Goal: Task Accomplishment & Management: Complete application form

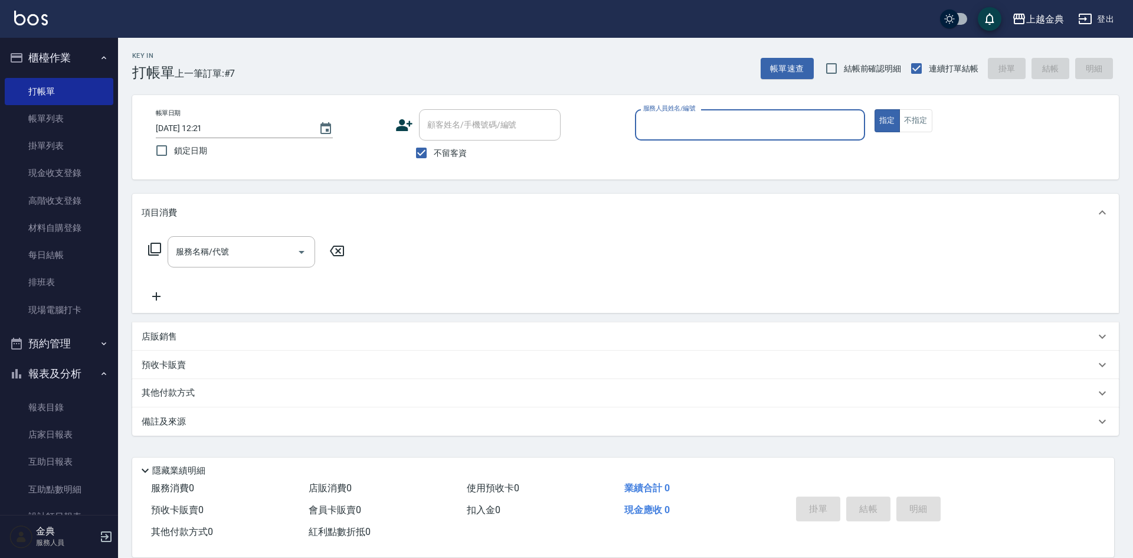
click at [683, 139] on div "服務人員姓名/編號" at bounding box center [750, 124] width 230 height 31
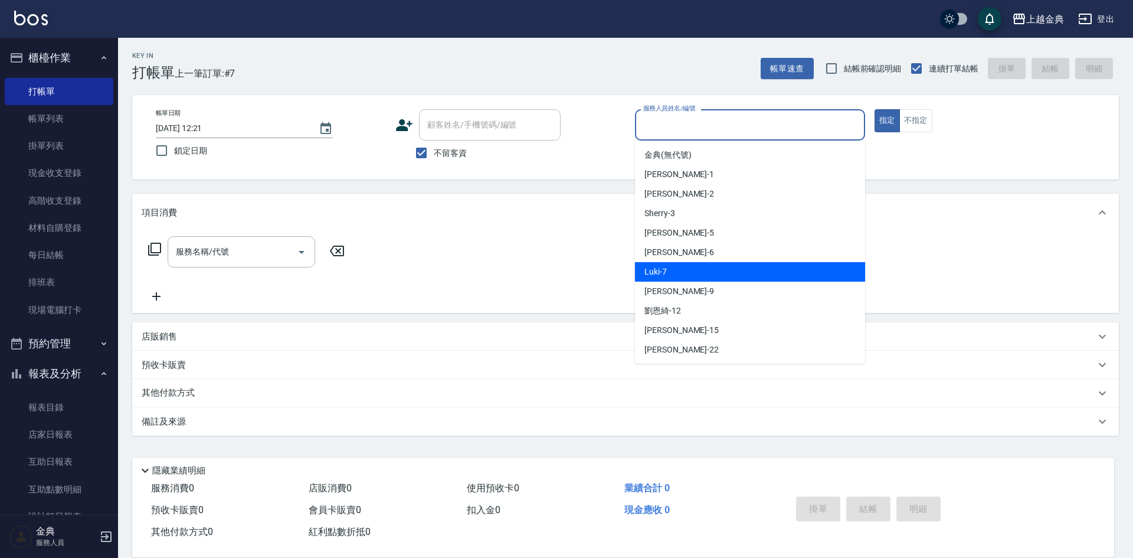
click at [684, 273] on div "Luki -7" at bounding box center [750, 271] width 230 height 19
type input "Luki-7"
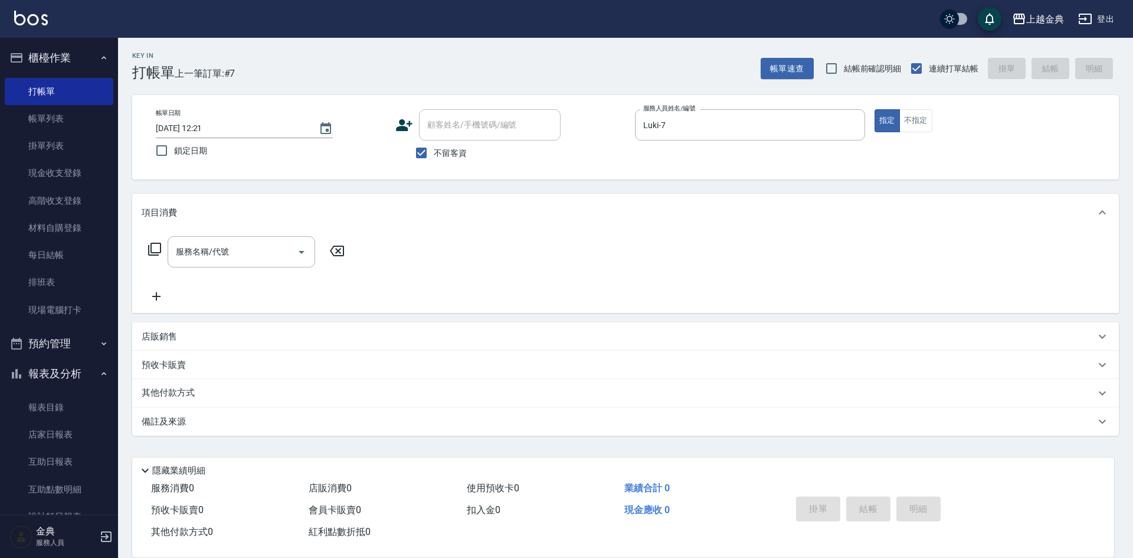
click at [162, 251] on div "服務名稱/代號 服務名稱/代號" at bounding box center [247, 251] width 210 height 31
click at [159, 248] on icon at bounding box center [155, 249] width 14 height 14
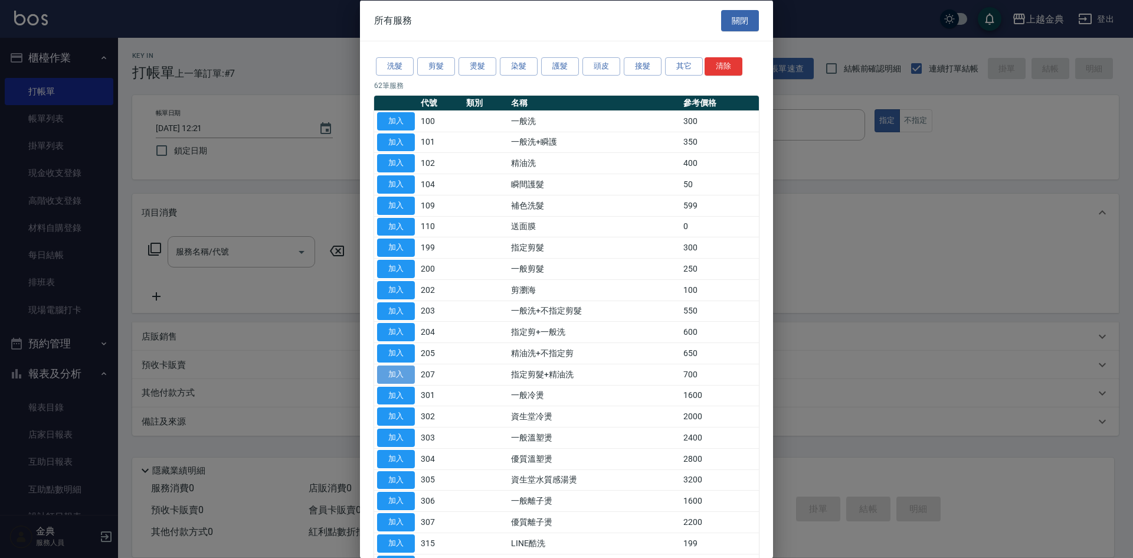
click at [397, 375] on button "加入" at bounding box center [396, 374] width 38 height 18
type input "指定剪髮+精油洗(207)"
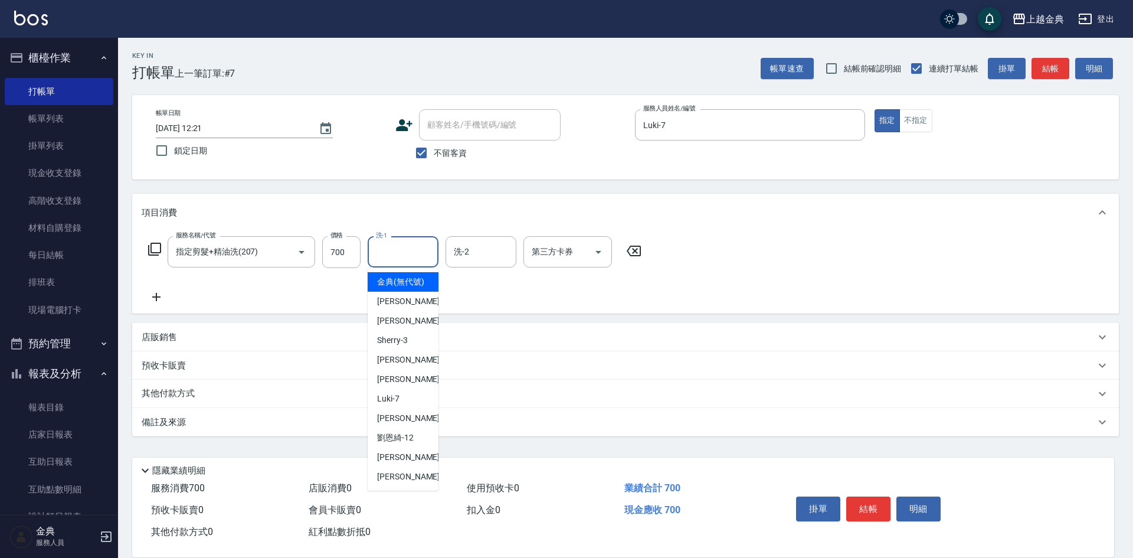
click at [407, 257] on input "洗-1" at bounding box center [403, 251] width 60 height 21
click at [406, 444] on span "[PERSON_NAME]-12" at bounding box center [395, 437] width 37 height 12
type input "[PERSON_NAME]-12"
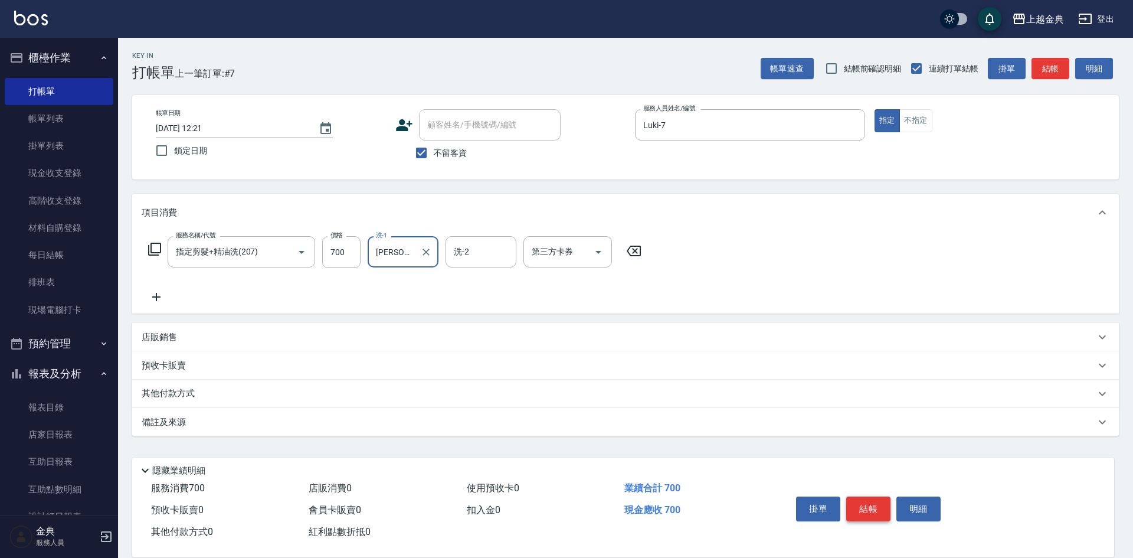
click at [860, 501] on button "結帳" at bounding box center [868, 508] width 44 height 25
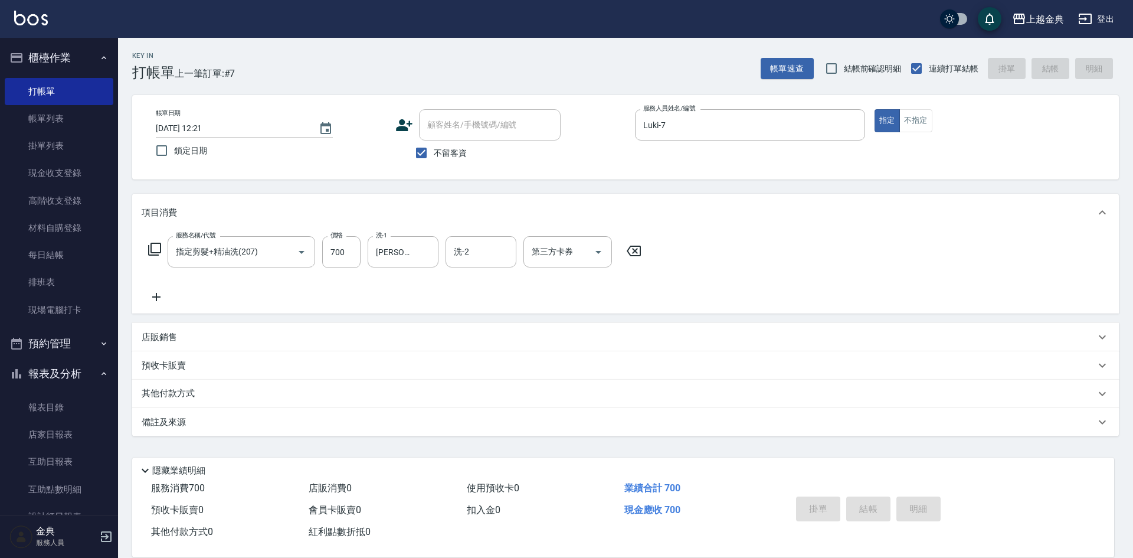
type input "[DATE] 14:00"
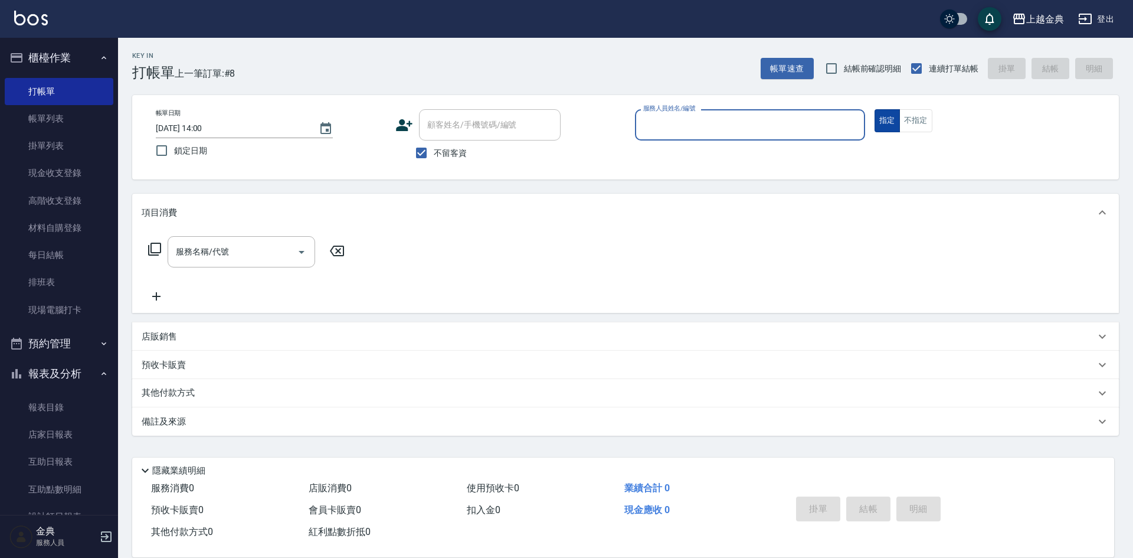
click at [907, 125] on button "不指定" at bounding box center [915, 120] width 33 height 23
click at [831, 130] on input "服務人員姓名/編號" at bounding box center [750, 125] width 220 height 21
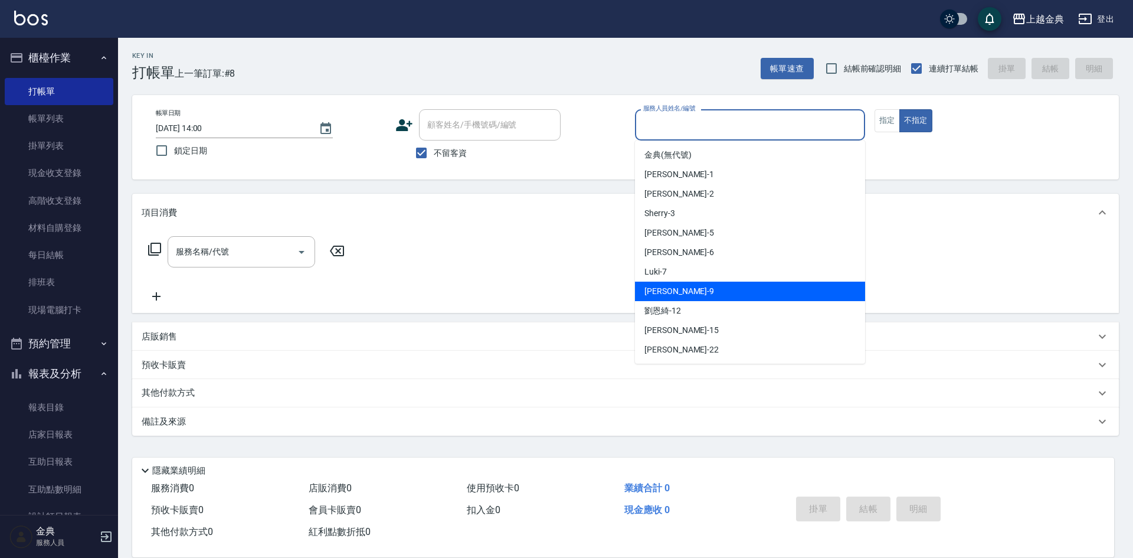
click at [781, 291] on div "[PERSON_NAME] -9" at bounding box center [750, 291] width 230 height 19
type input "[PERSON_NAME]-9"
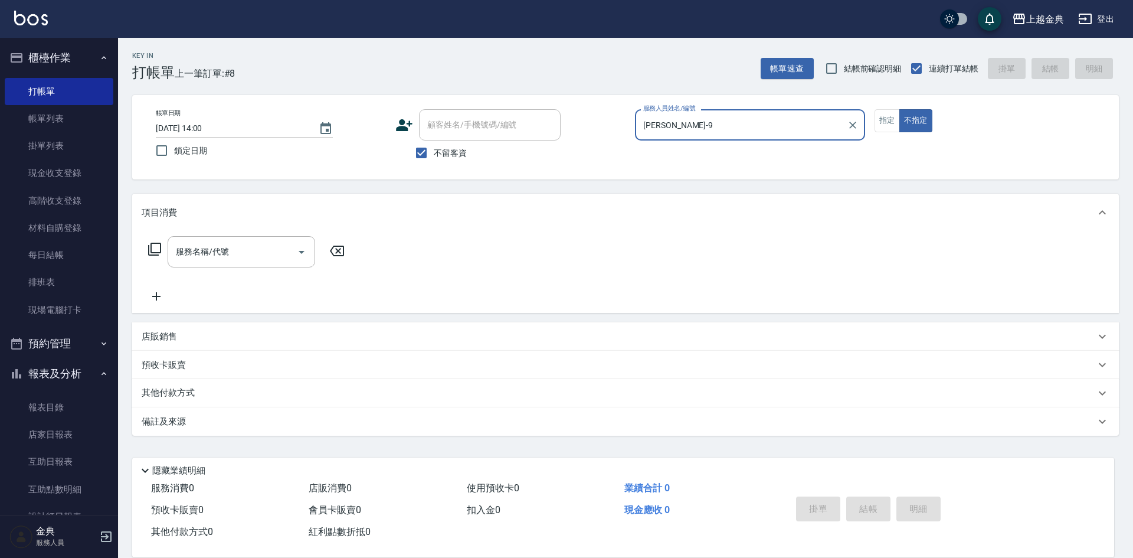
click at [155, 248] on icon at bounding box center [155, 249] width 14 height 14
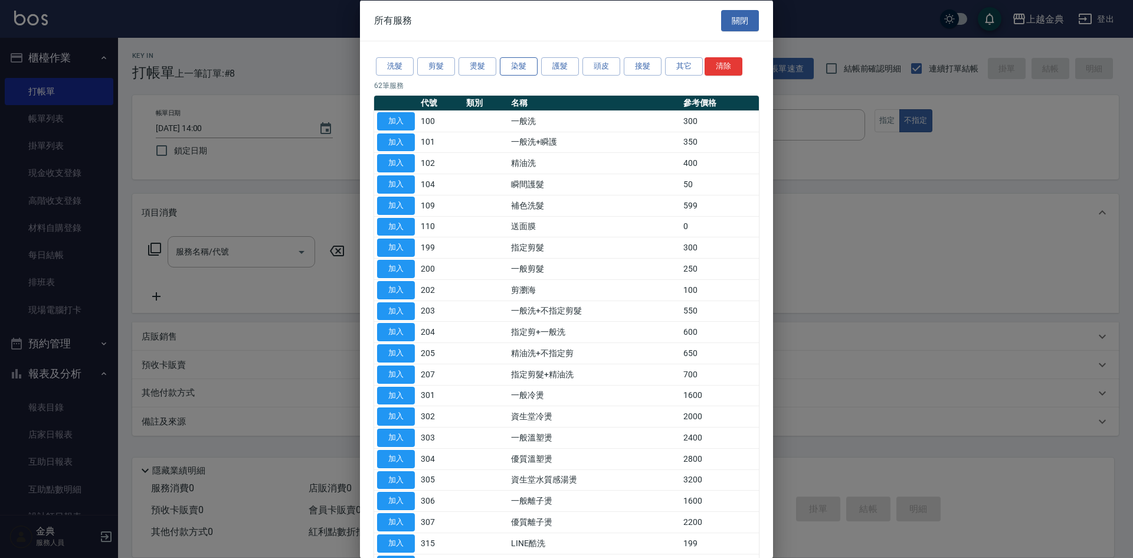
click at [500, 65] on button "染髮" at bounding box center [519, 66] width 38 height 18
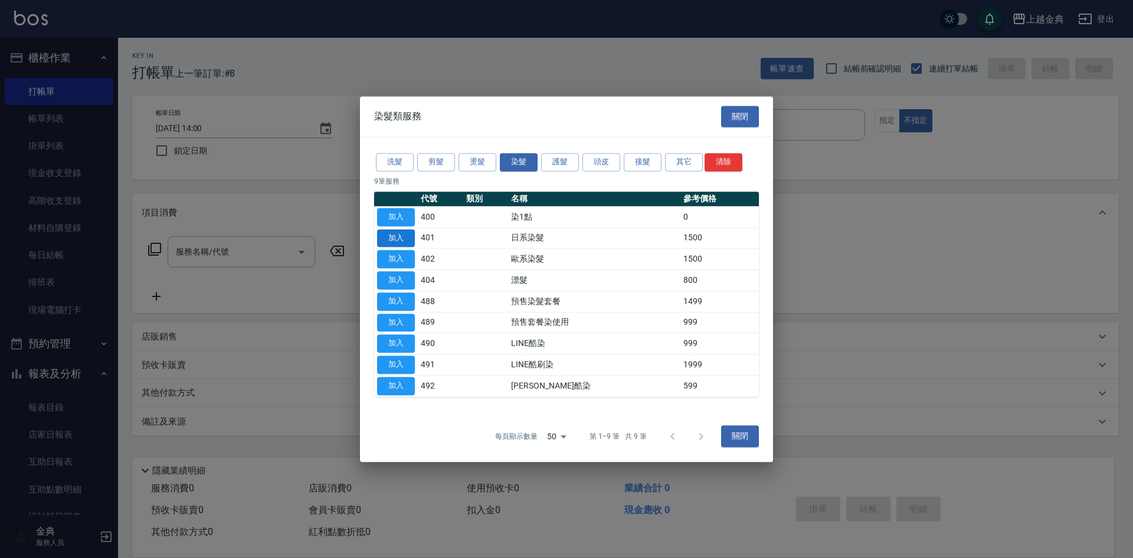
click at [404, 233] on button "加入" at bounding box center [396, 238] width 38 height 18
type input "日系染髮(401)"
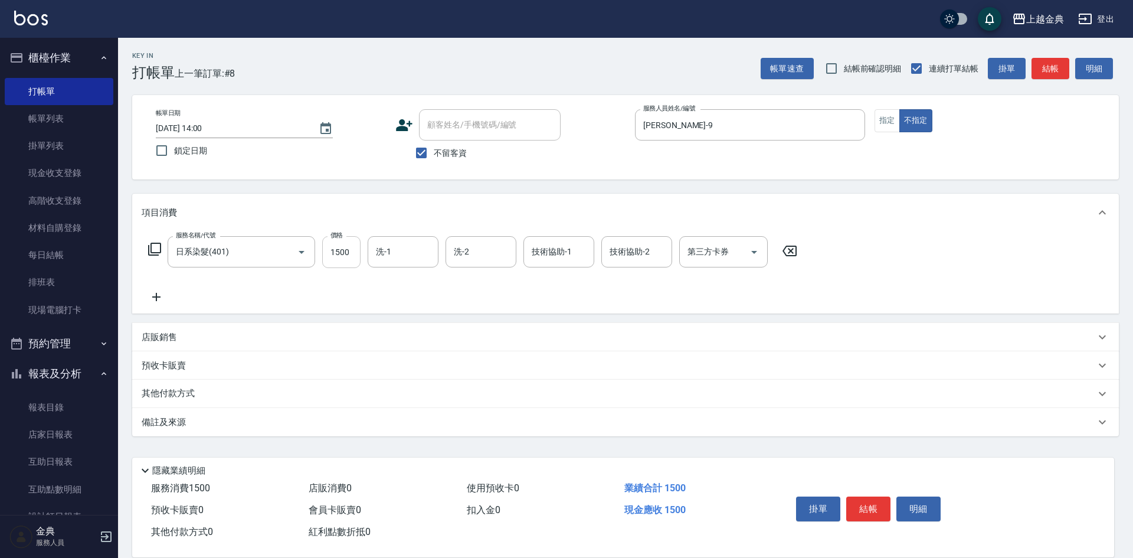
click at [347, 256] on input "1500" at bounding box center [341, 252] width 38 height 32
type input "2300"
click at [889, 503] on button "結帳" at bounding box center [868, 508] width 44 height 25
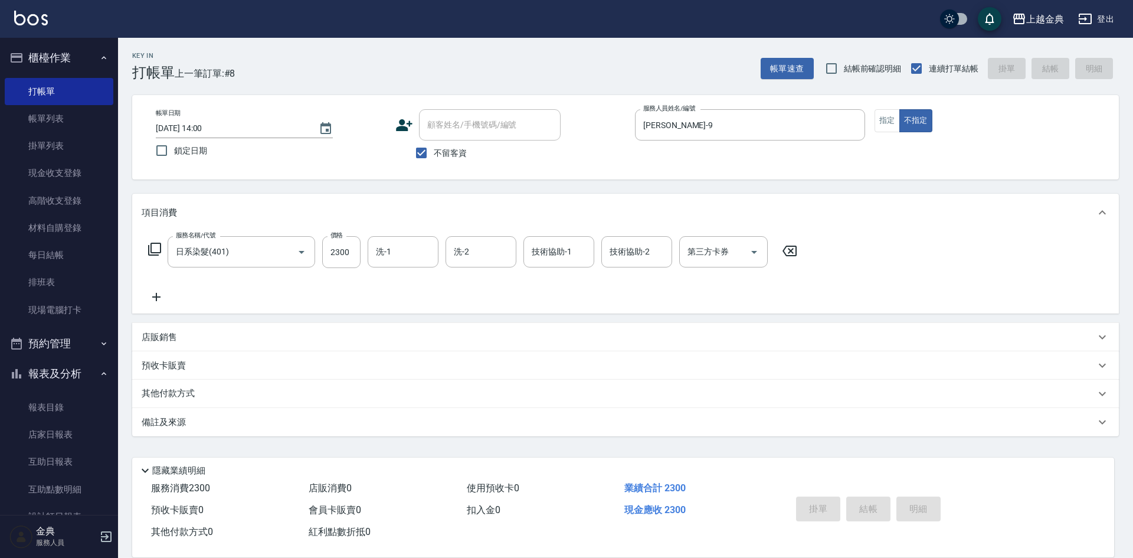
type input "[DATE] 14:01"
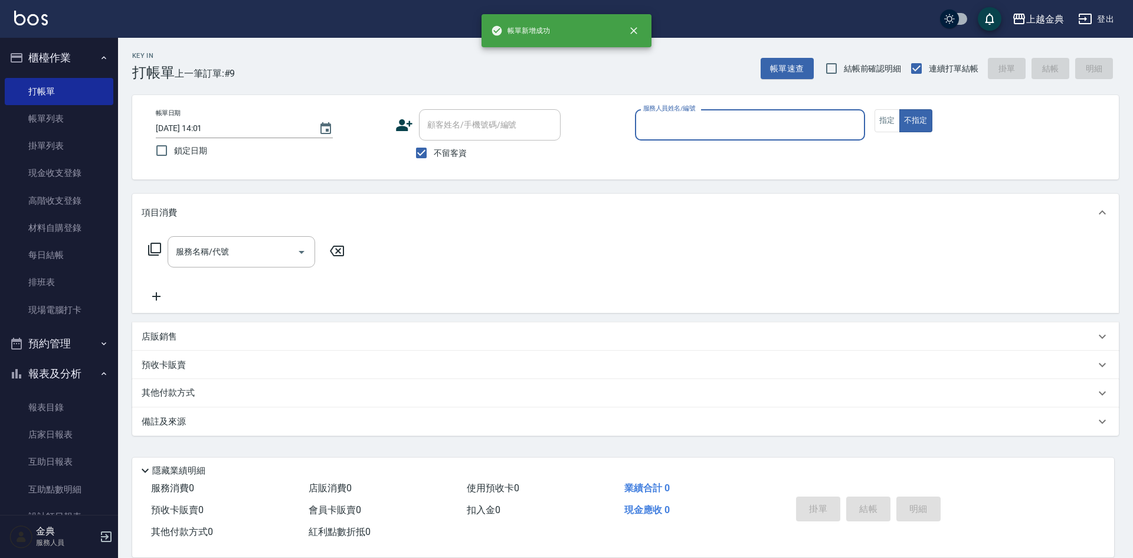
click at [724, 110] on div "服務人員姓名/編號" at bounding box center [750, 124] width 230 height 31
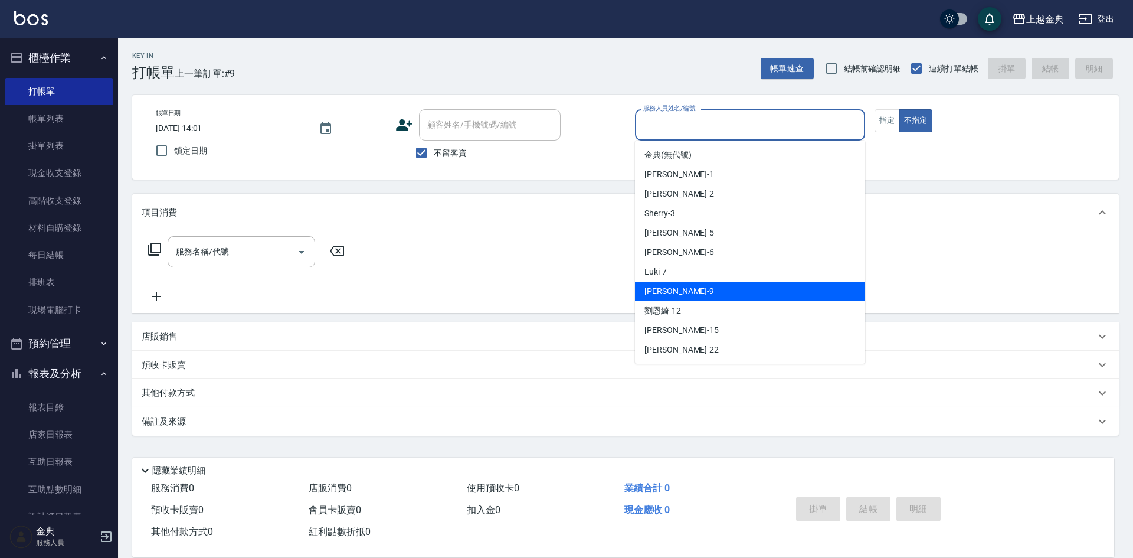
click at [745, 283] on div "[PERSON_NAME] -9" at bounding box center [750, 291] width 230 height 19
type input "[PERSON_NAME]-9"
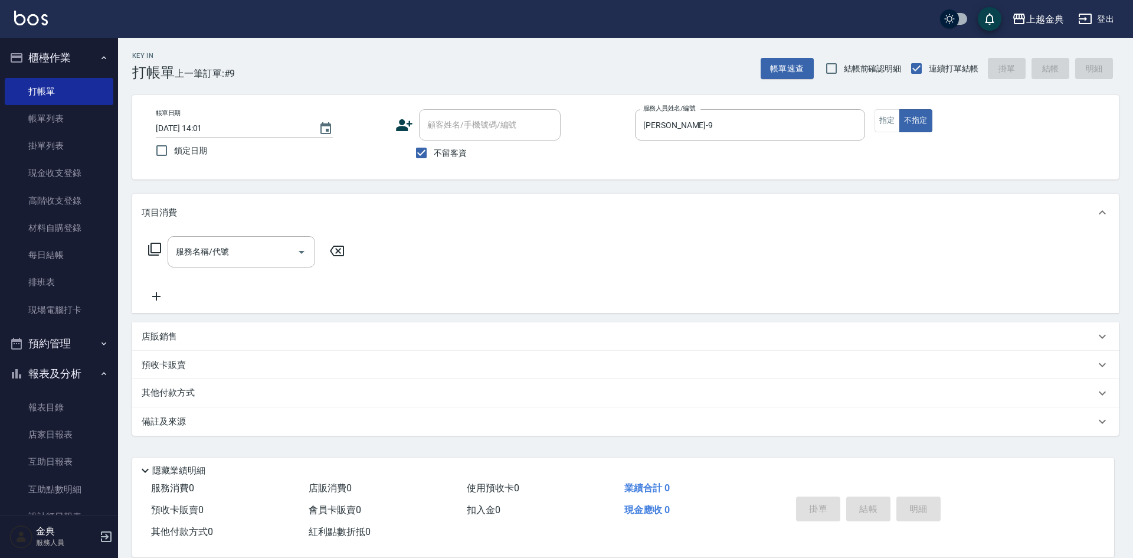
click at [146, 246] on div "服務名稱/代號 服務名稱/代號" at bounding box center [247, 251] width 210 height 31
click at [149, 248] on icon at bounding box center [154, 249] width 13 height 13
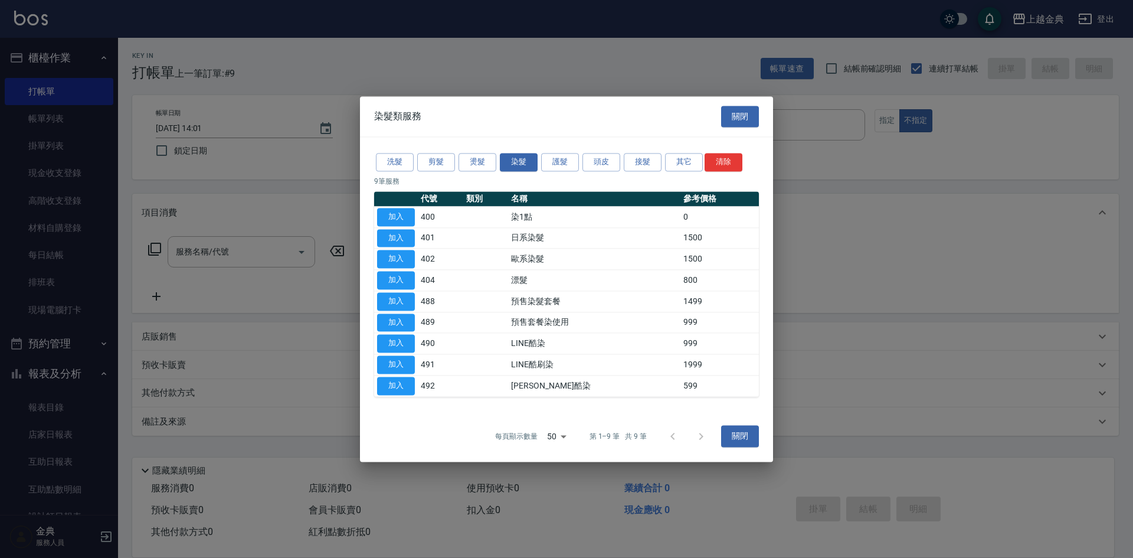
drag, startPoint x: 440, startPoint y: 153, endPoint x: 482, endPoint y: 218, distance: 76.8
click at [440, 155] on button "剪髮" at bounding box center [436, 162] width 38 height 18
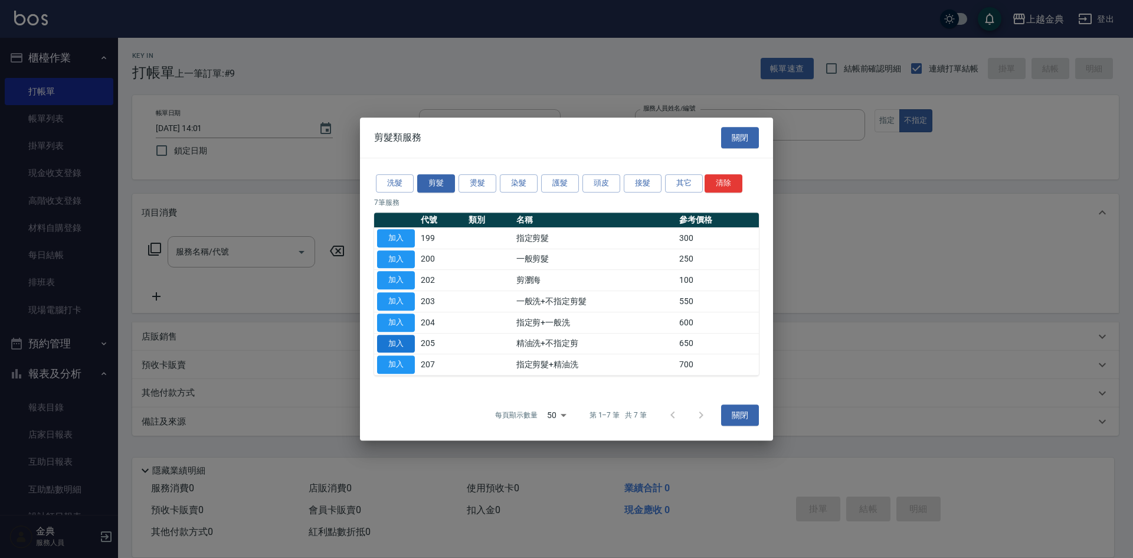
click at [404, 341] on button "加入" at bounding box center [396, 344] width 38 height 18
type input "精油洗+不指定剪(205)"
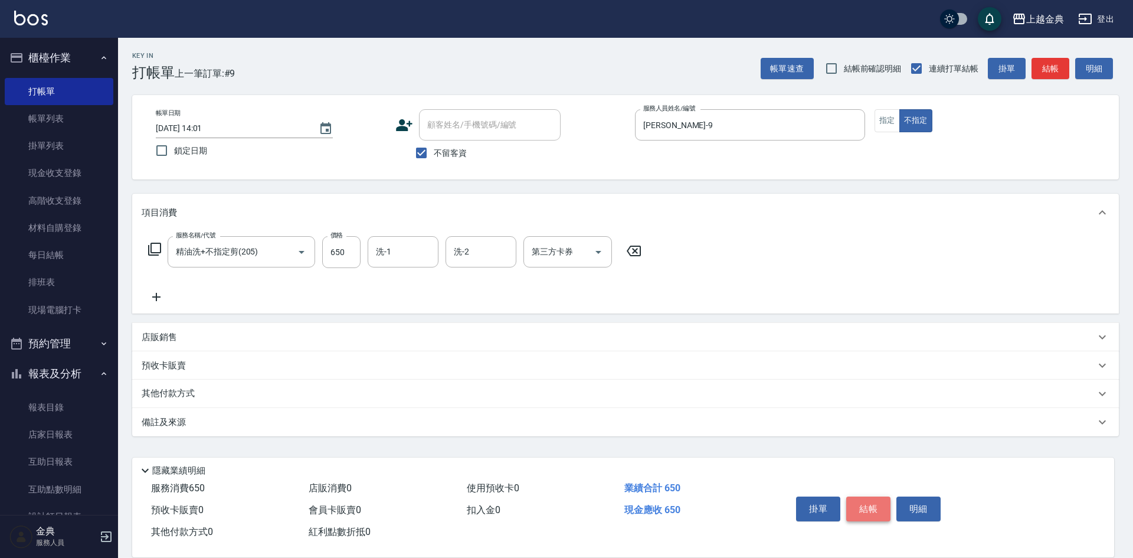
click at [865, 503] on button "結帳" at bounding box center [868, 508] width 44 height 25
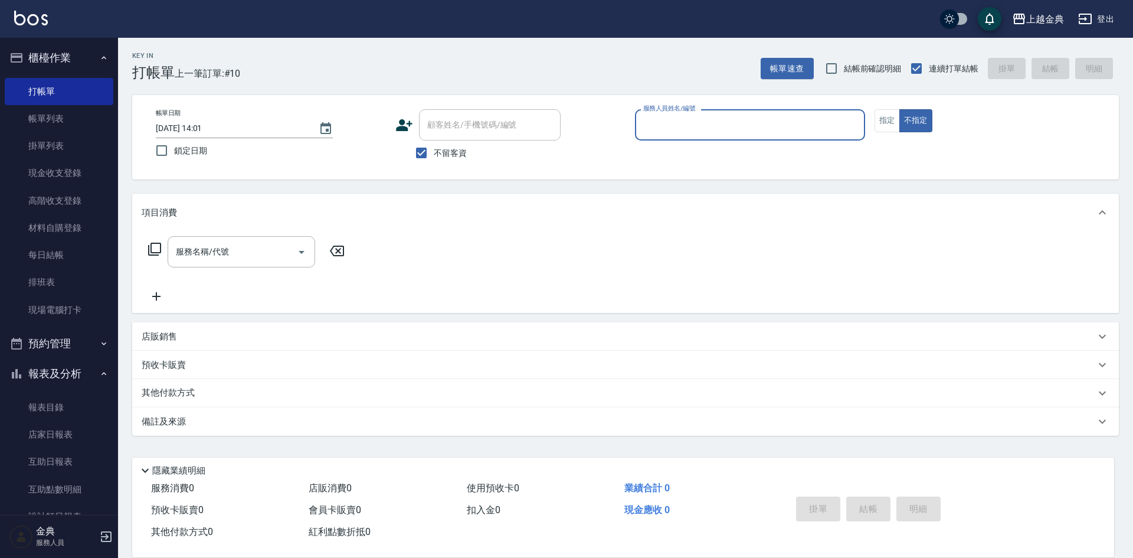
click at [699, 130] on input "服務人員姓名/編號" at bounding box center [750, 125] width 220 height 21
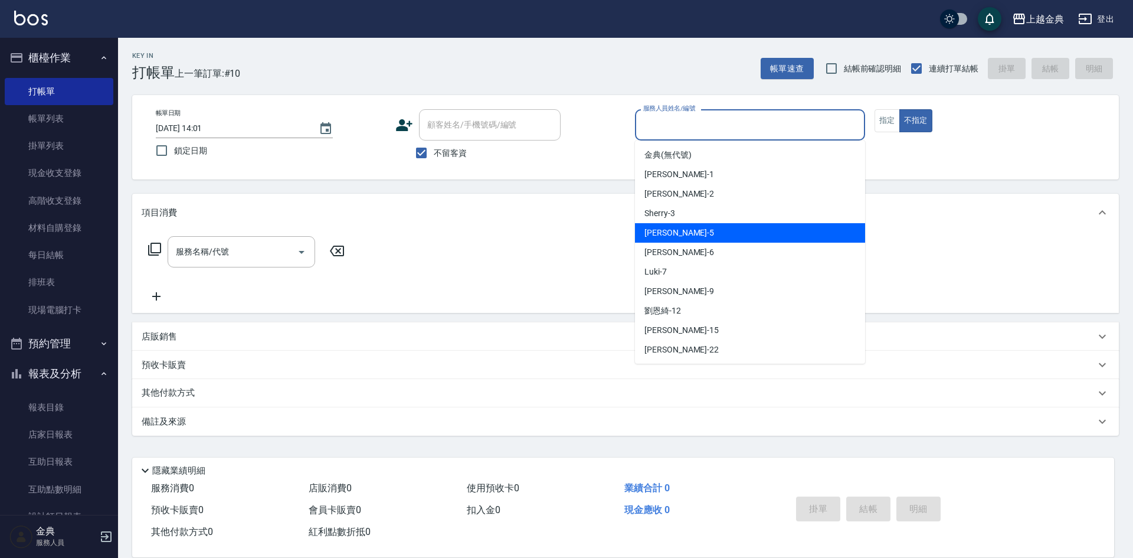
drag, startPoint x: 692, startPoint y: 241, endPoint x: 199, endPoint y: 277, distance: 494.1
click at [692, 240] on div "[PERSON_NAME] -5" at bounding box center [750, 232] width 230 height 19
type input "[PERSON_NAME]-5"
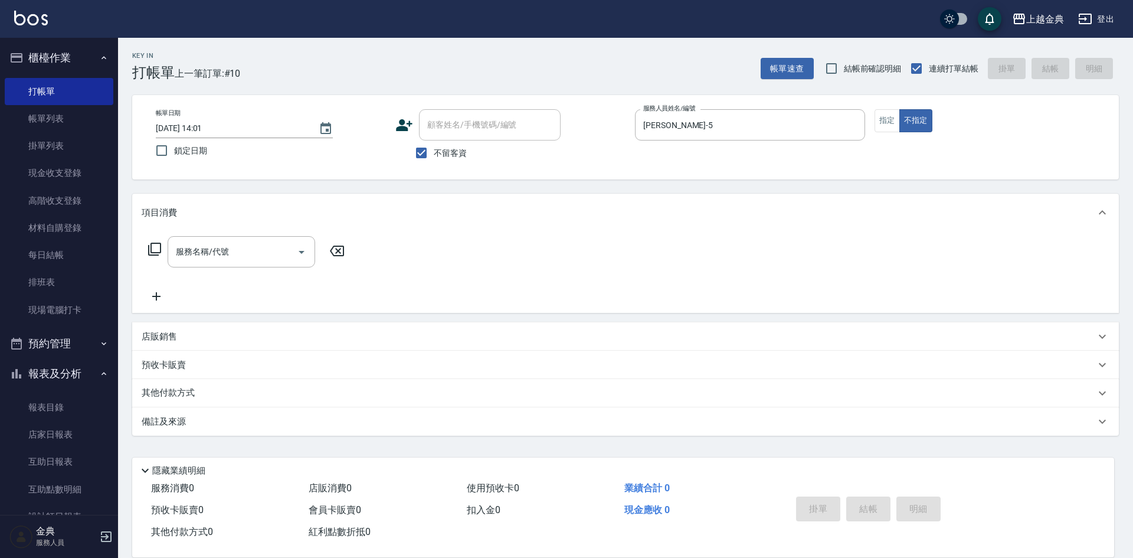
click at [148, 248] on icon at bounding box center [155, 249] width 14 height 14
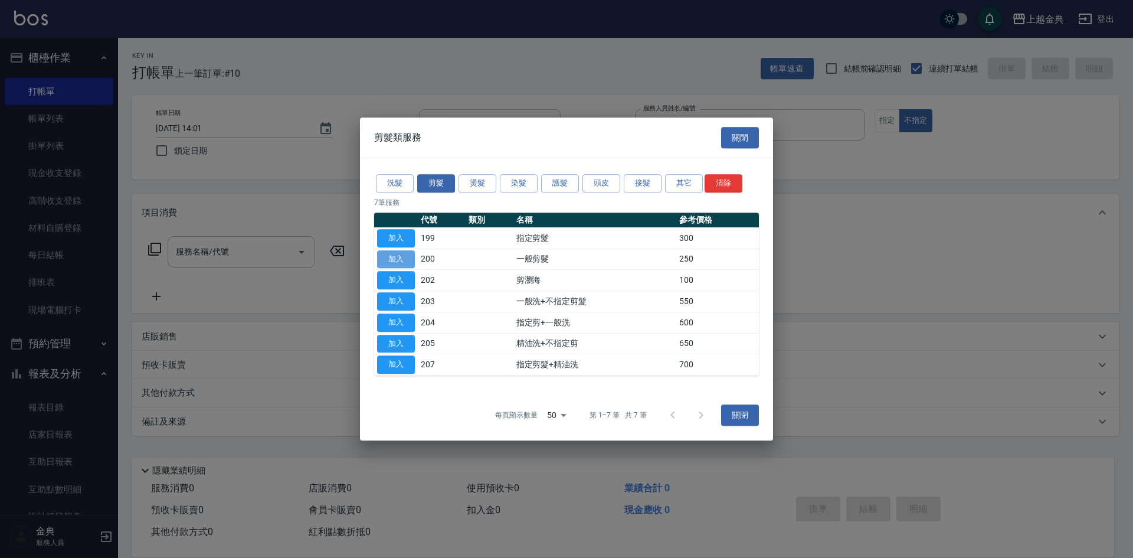
click at [391, 262] on button "加入" at bounding box center [396, 259] width 38 height 18
type input "一般剪髮(200)"
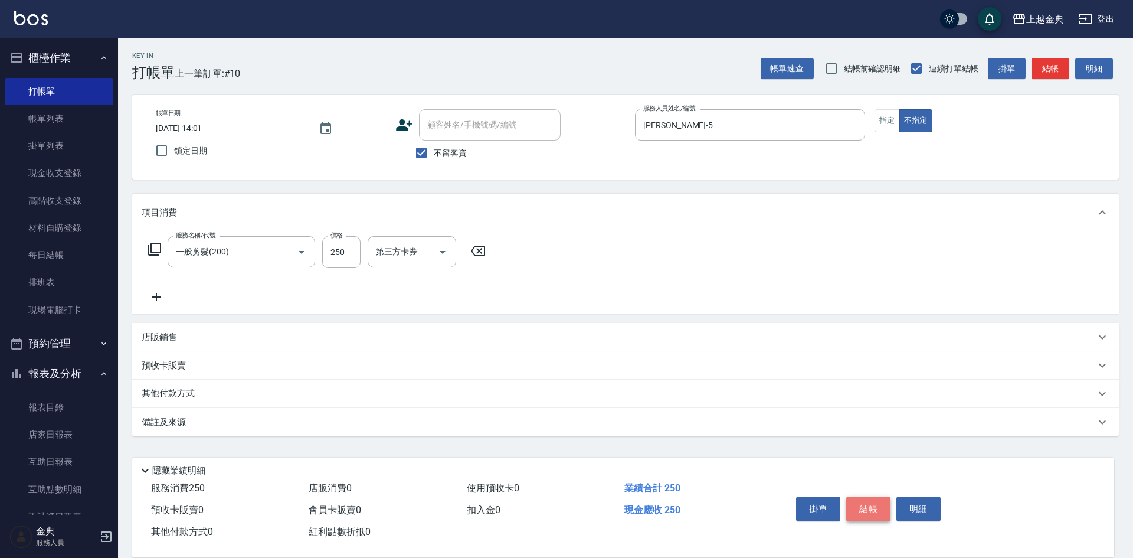
click at [884, 502] on button "結帳" at bounding box center [868, 508] width 44 height 25
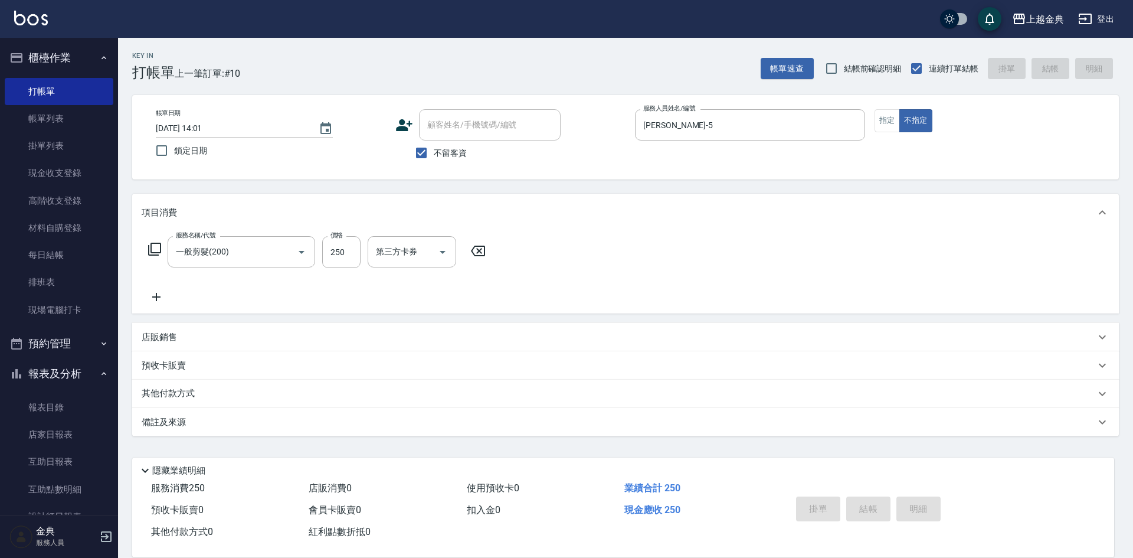
type input "[DATE] 14:02"
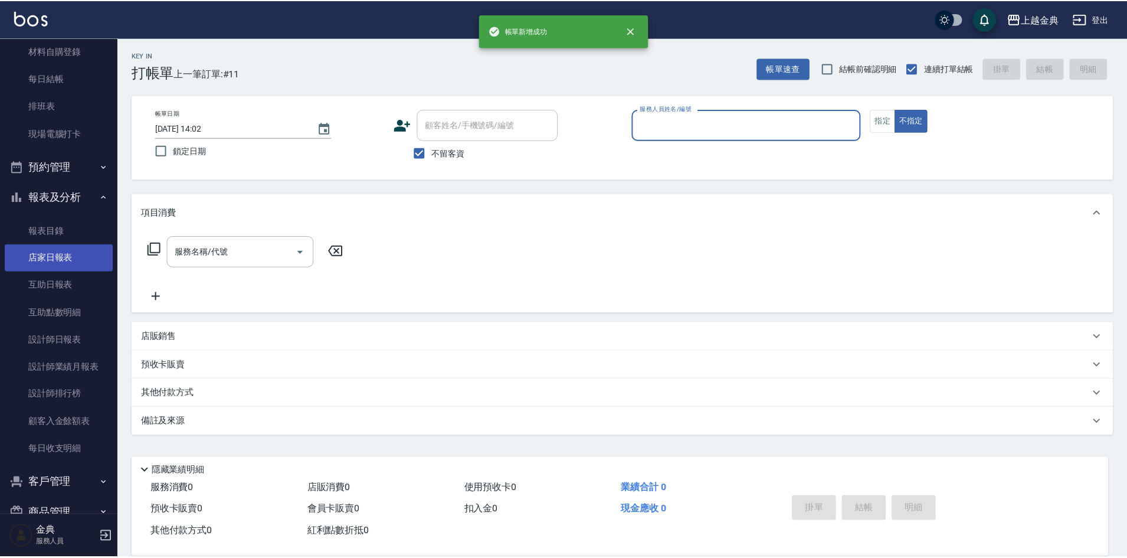
scroll to position [177, 0]
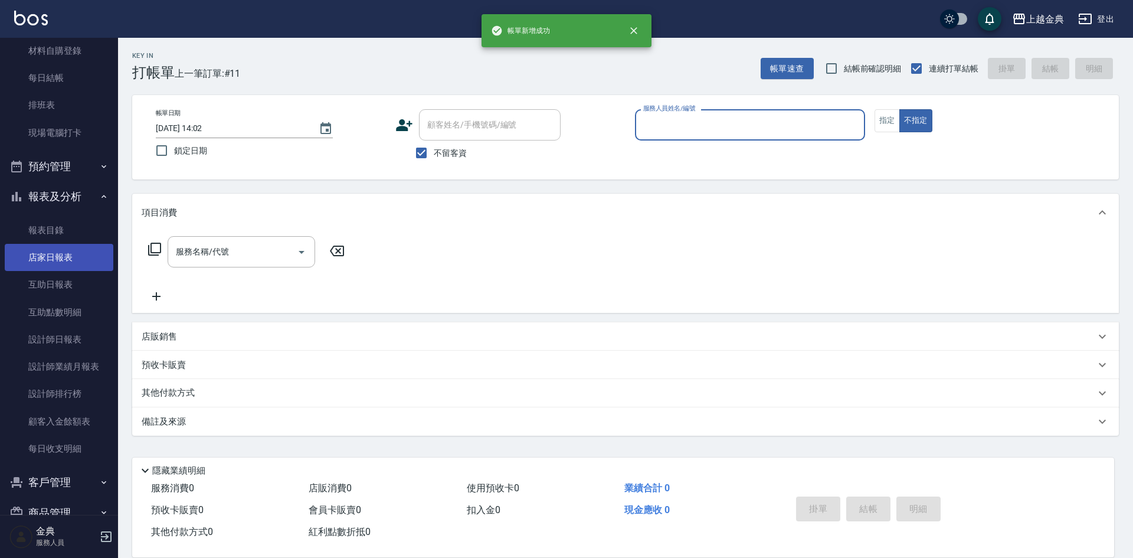
click at [54, 381] on link "設計師排行榜" at bounding box center [59, 393] width 109 height 27
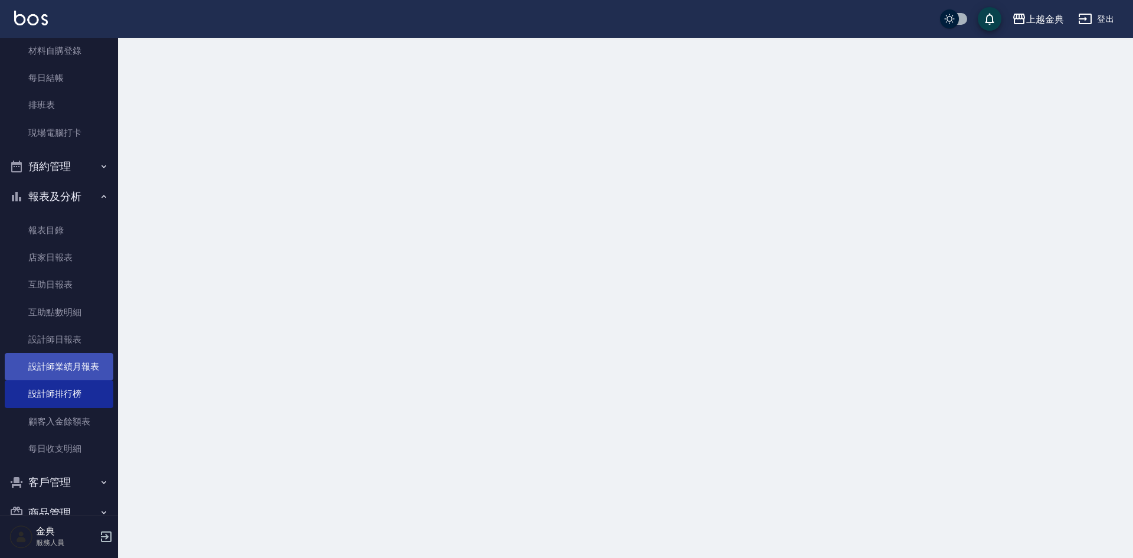
click at [58, 364] on link "設計師業績月報表" at bounding box center [59, 366] width 109 height 27
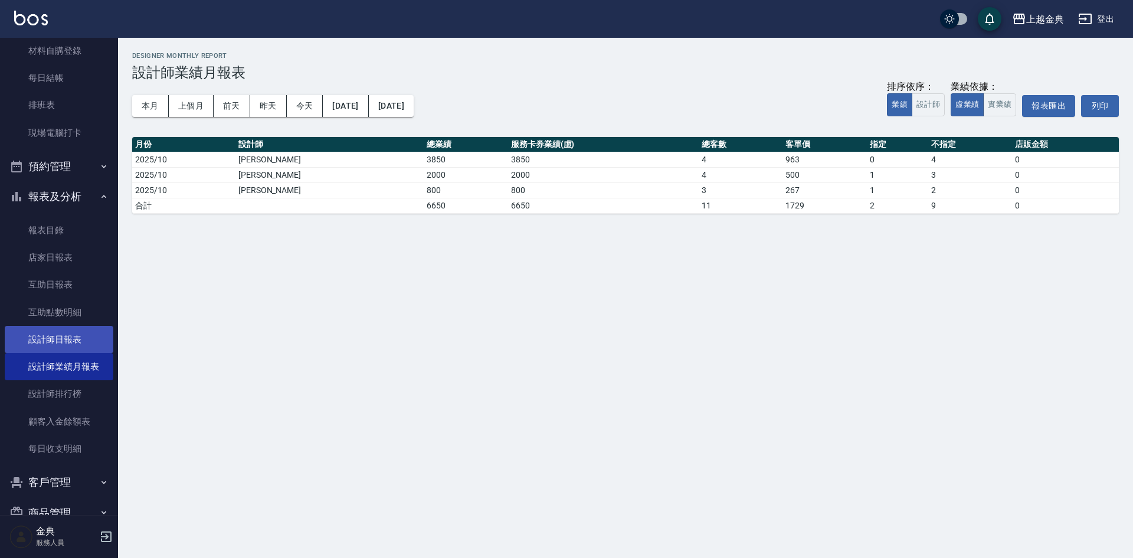
click at [58, 340] on link "設計師日報表" at bounding box center [59, 339] width 109 height 27
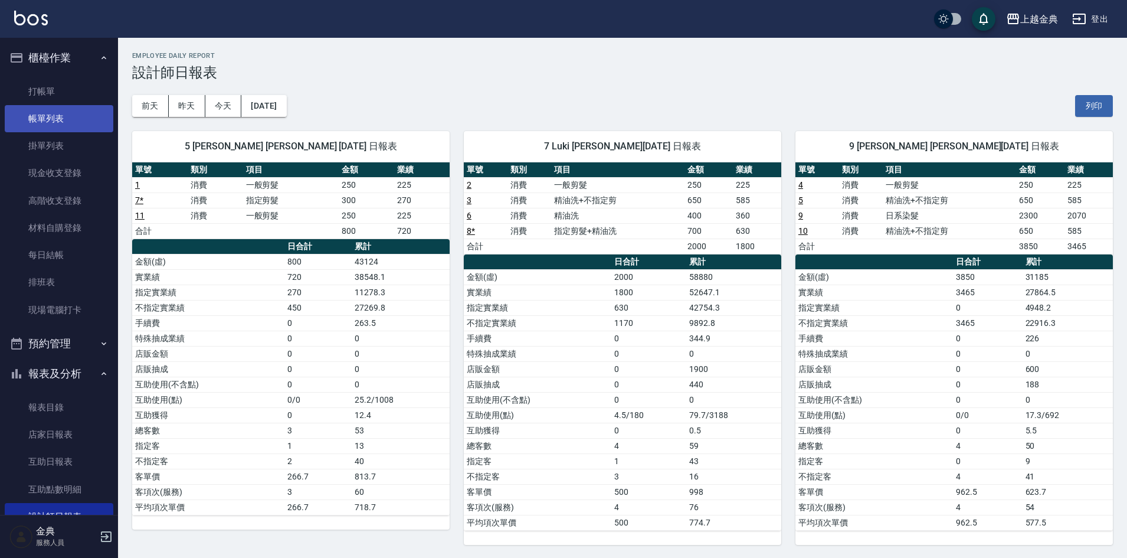
click at [24, 116] on link "帳單列表" at bounding box center [59, 118] width 109 height 27
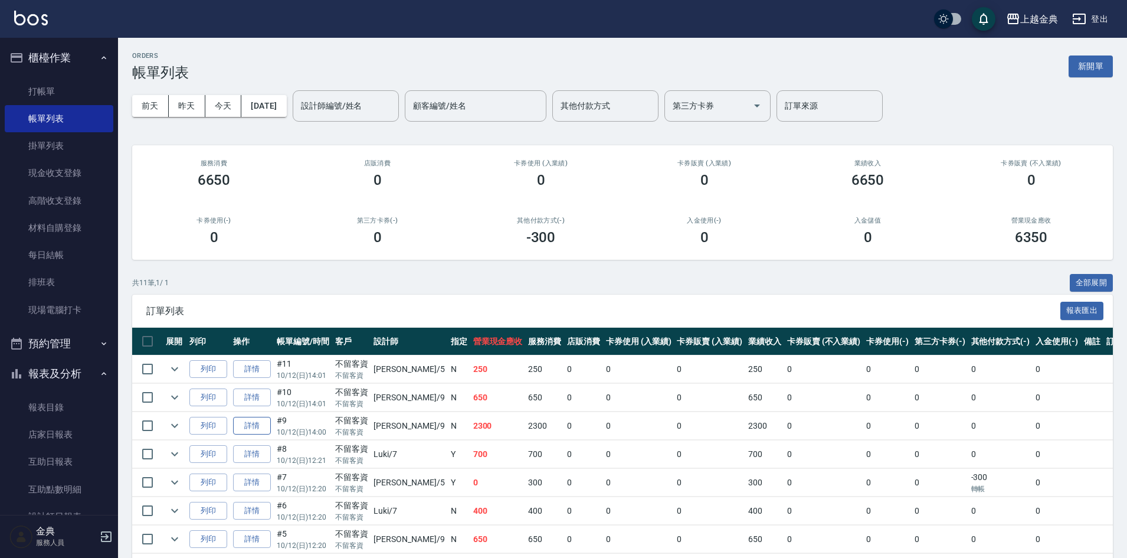
click at [248, 423] on link "詳情" at bounding box center [252, 426] width 38 height 18
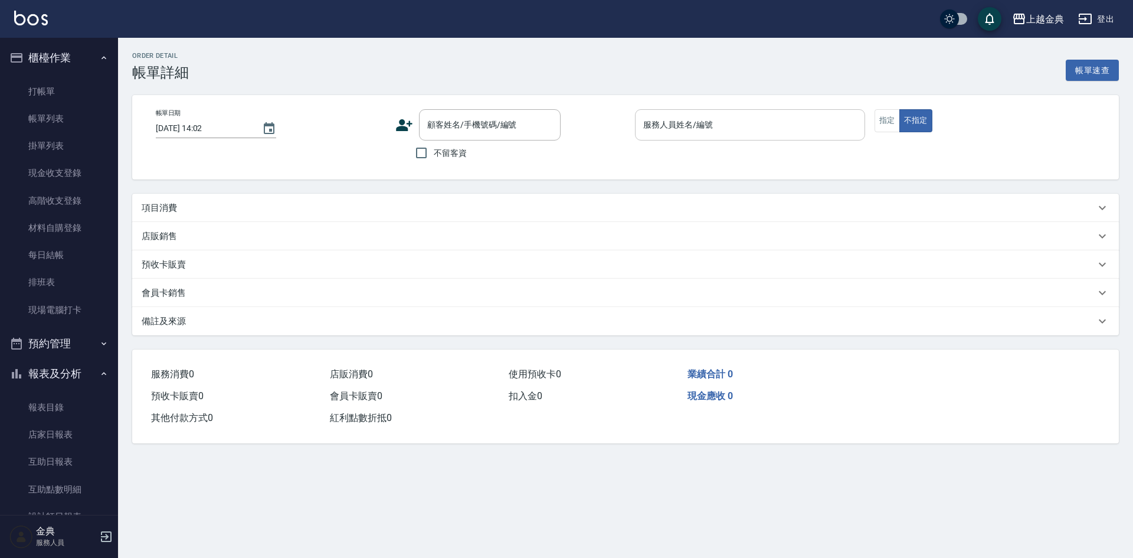
type input "[DATE] 14:00"
checkbox input "true"
type input "[PERSON_NAME]-9"
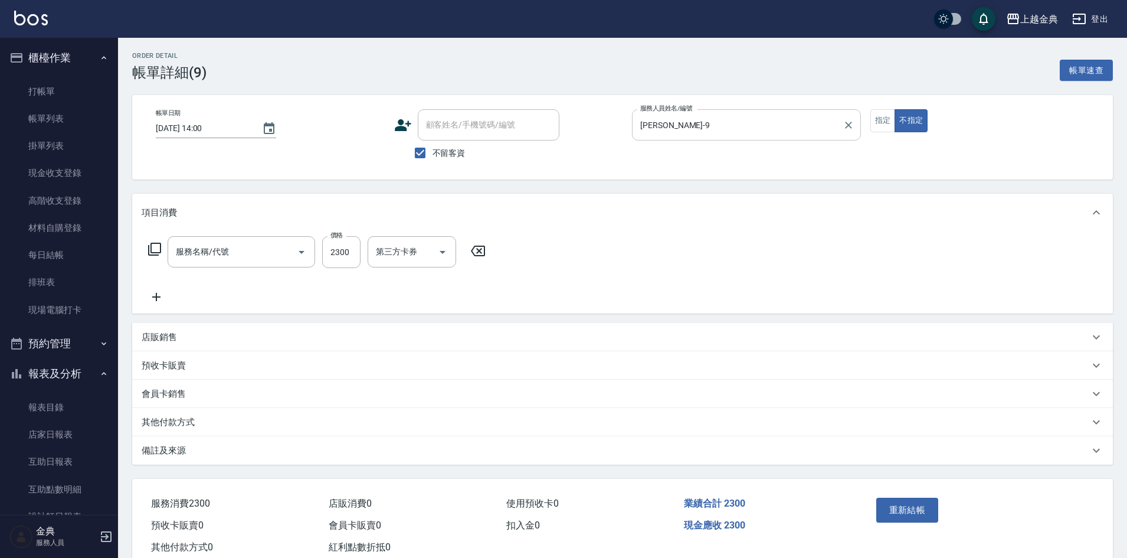
type input "日系染髮(401)"
click at [779, 125] on input "[PERSON_NAME]-9" at bounding box center [737, 125] width 201 height 21
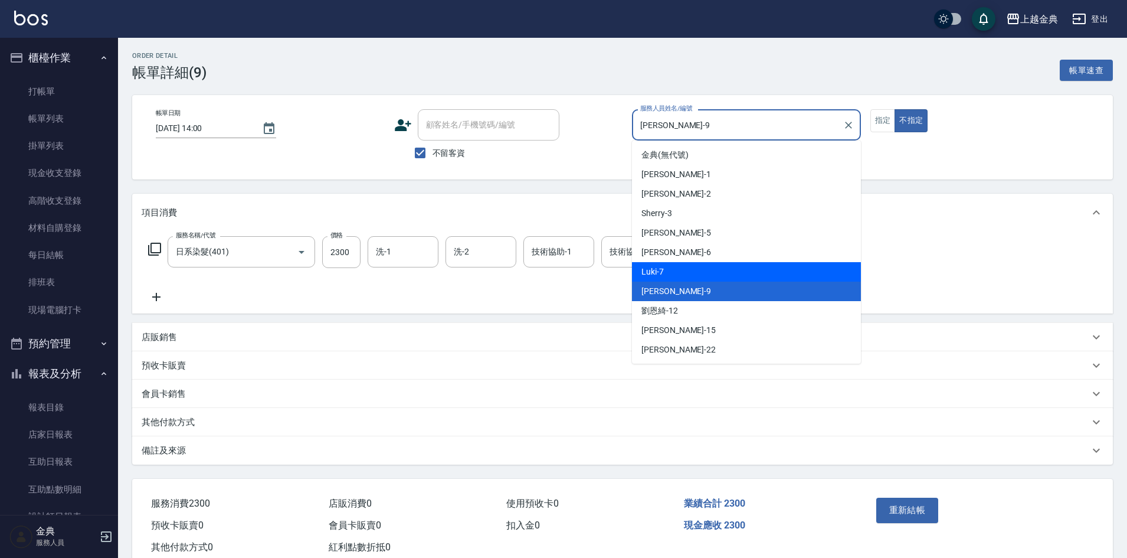
click at [740, 277] on div "Luki -7" at bounding box center [746, 271] width 229 height 19
type input "Luki-7"
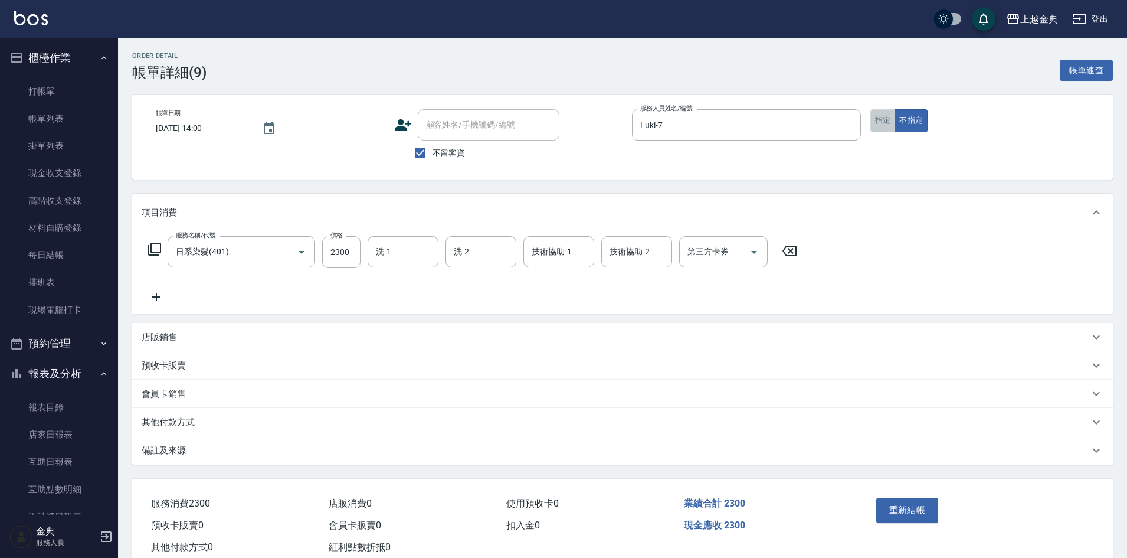
click at [888, 120] on button "指定" at bounding box center [883, 120] width 25 height 23
click at [898, 508] on button "重新結帳" at bounding box center [907, 510] width 63 height 25
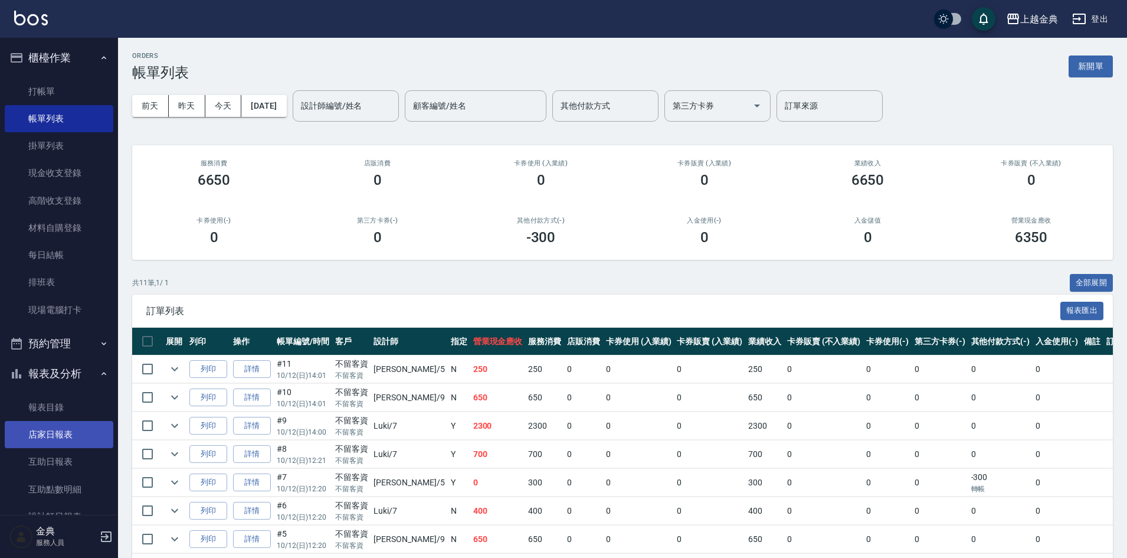
click at [62, 427] on link "店家日報表" at bounding box center [59, 434] width 109 height 27
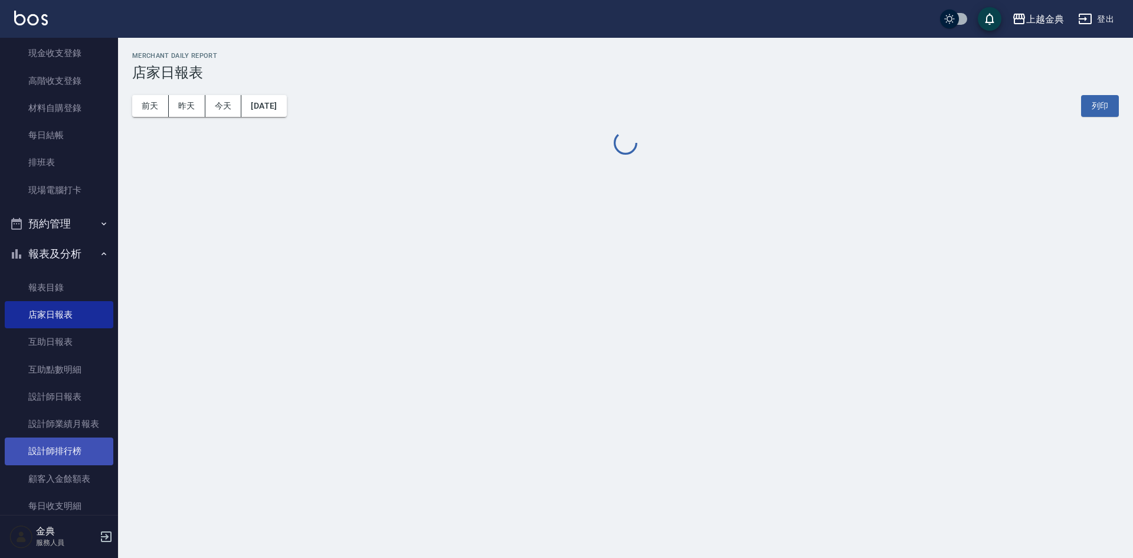
scroll to position [177, 0]
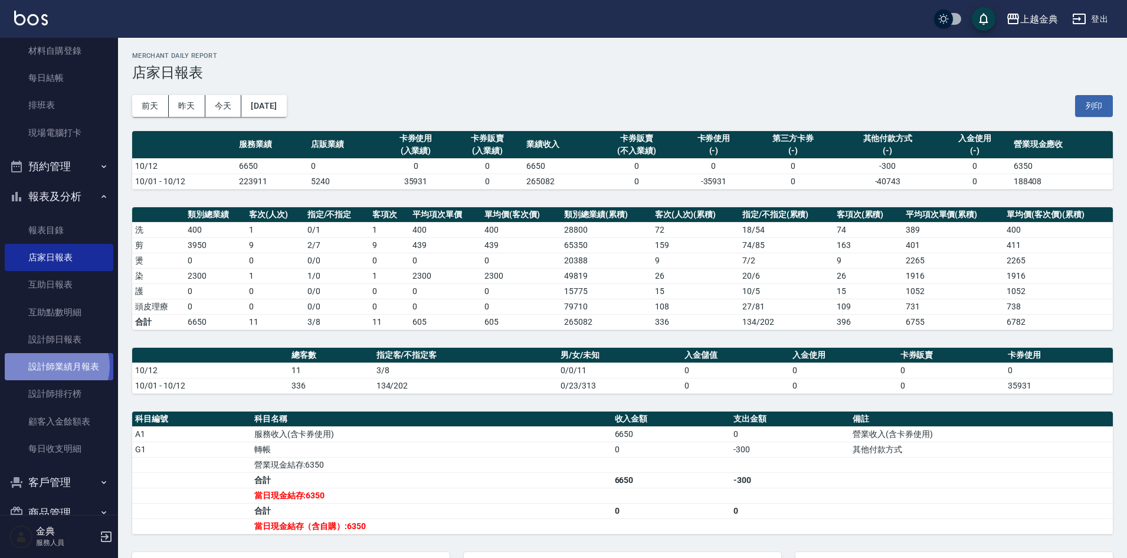
click at [56, 366] on link "設計師業績月報表" at bounding box center [59, 366] width 109 height 27
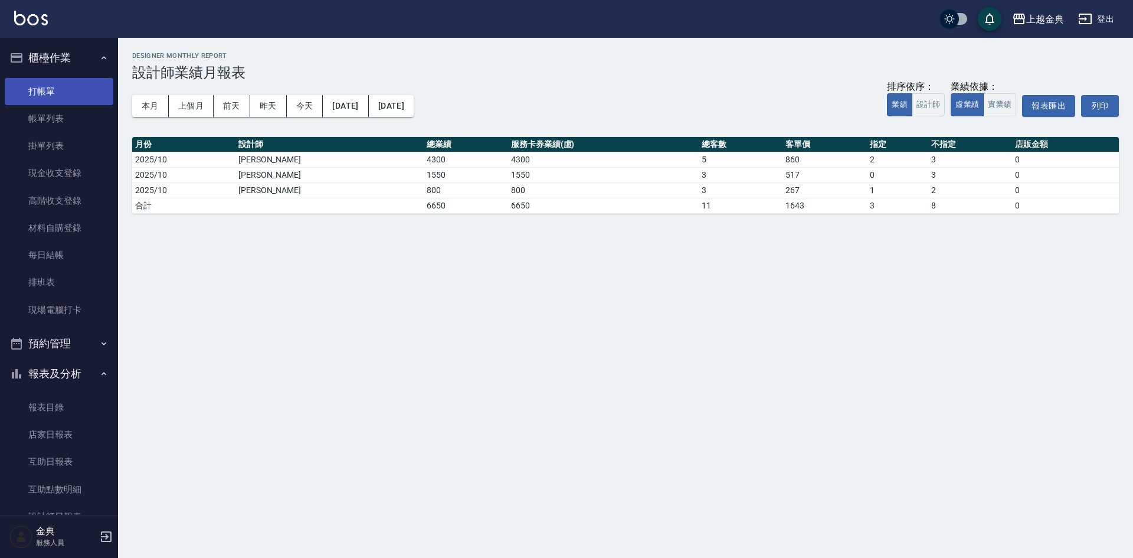
click at [34, 97] on link "打帳單" at bounding box center [59, 91] width 109 height 27
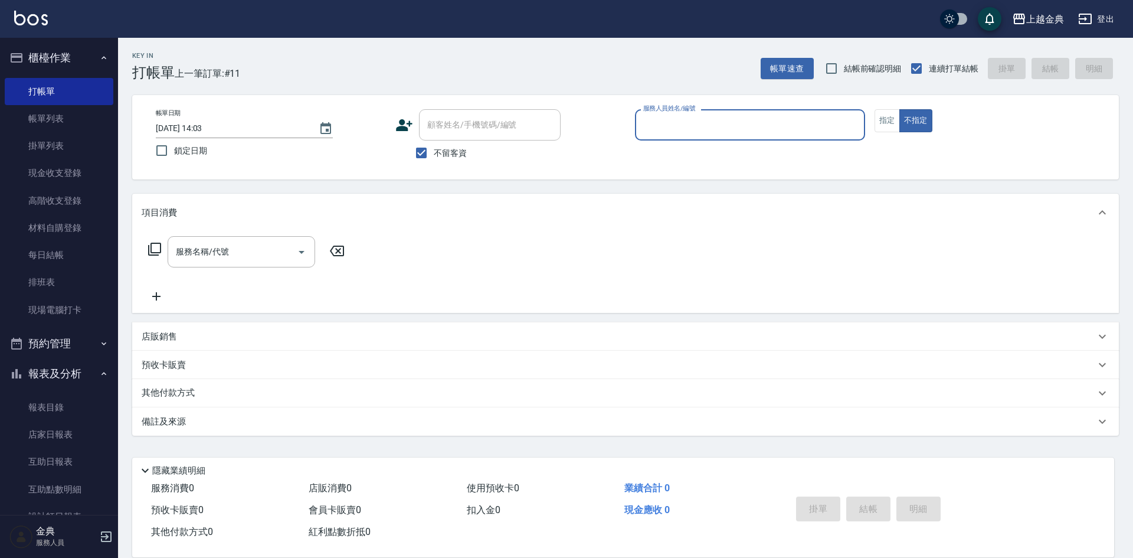
click at [439, 155] on span "不留客資" at bounding box center [450, 153] width 33 height 12
click at [434, 155] on input "不留客資" at bounding box center [421, 152] width 25 height 25
checkbox input "false"
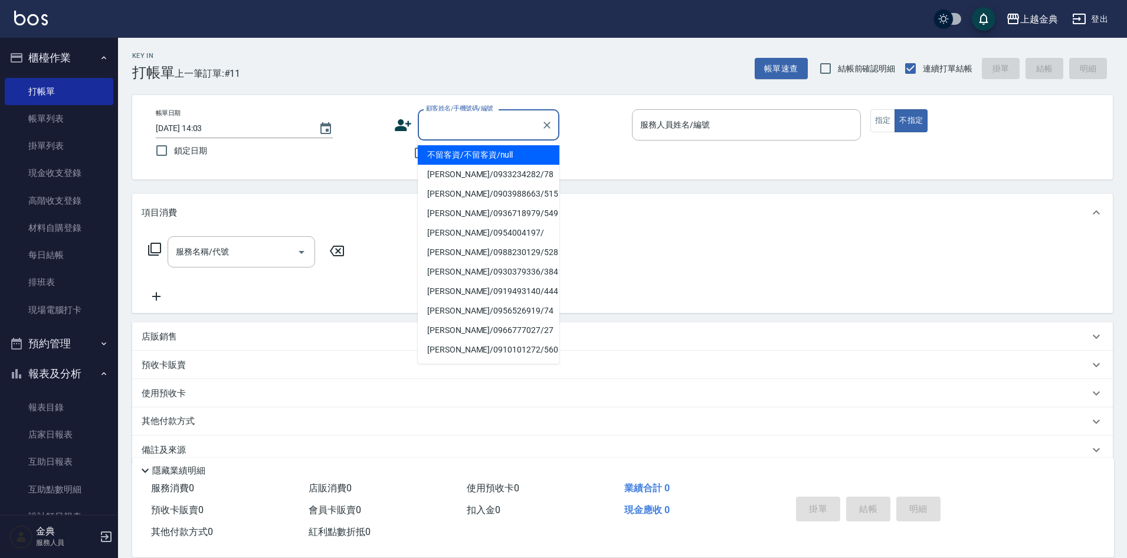
click at [449, 127] on input "顧客姓名/手機號碼/編號" at bounding box center [479, 125] width 113 height 21
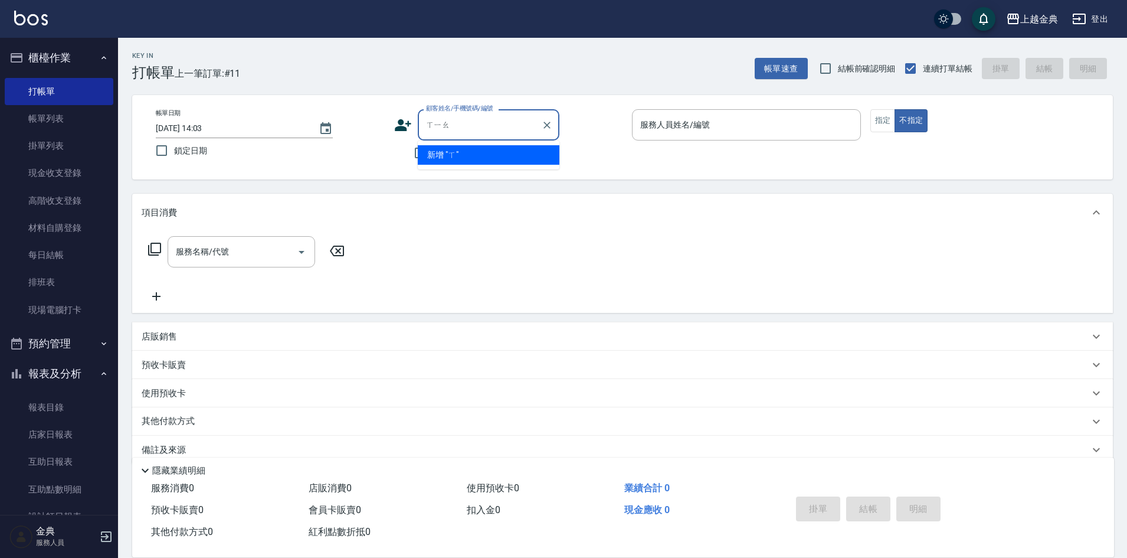
type input "[PERSON_NAME]"
